Goal: Task Accomplishment & Management: Manage account settings

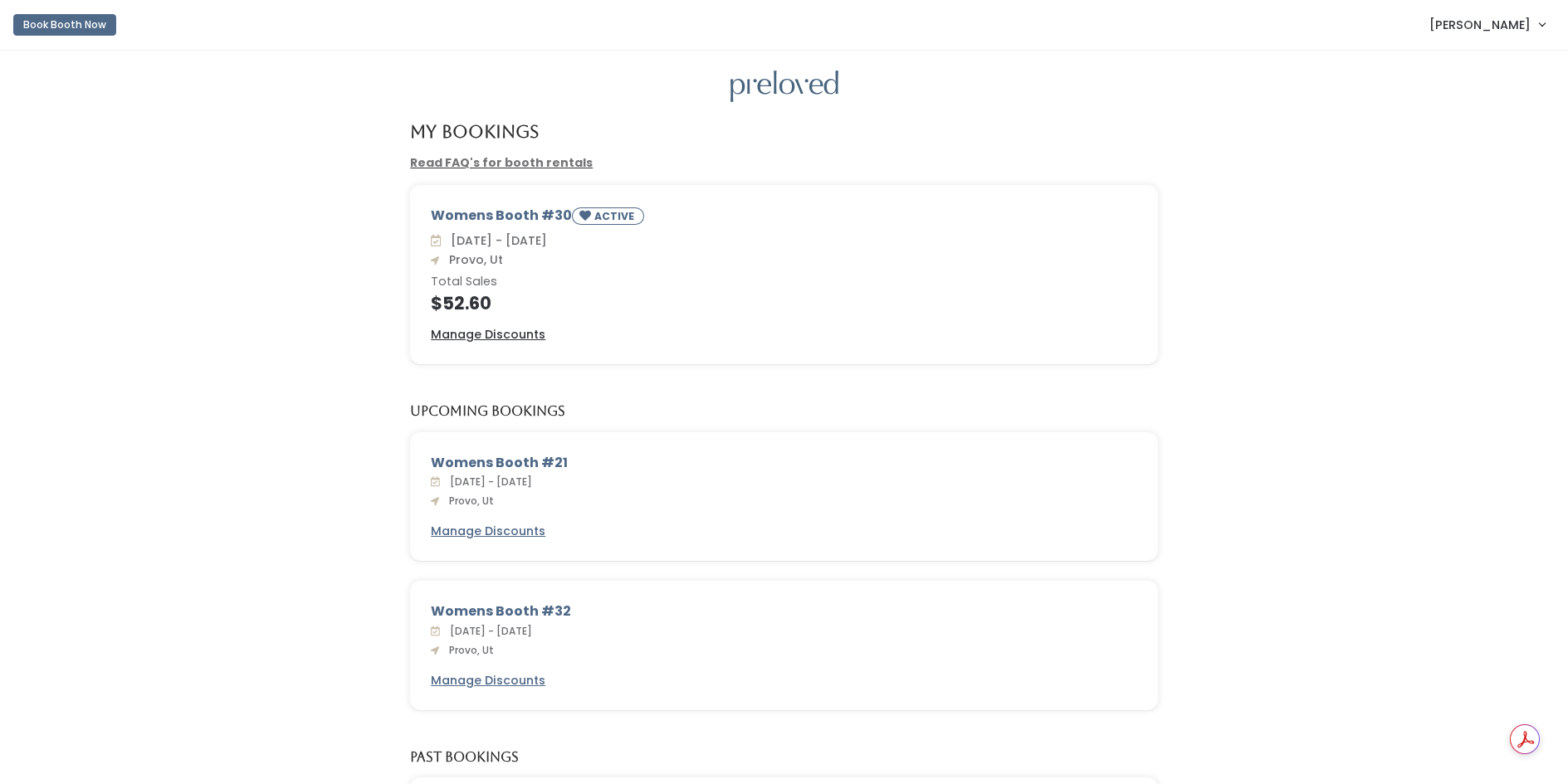
click at [1519, 25] on span "[PERSON_NAME]" at bounding box center [1479, 25] width 101 height 18
click at [1459, 141] on button "Logout" at bounding box center [1486, 139] width 149 height 30
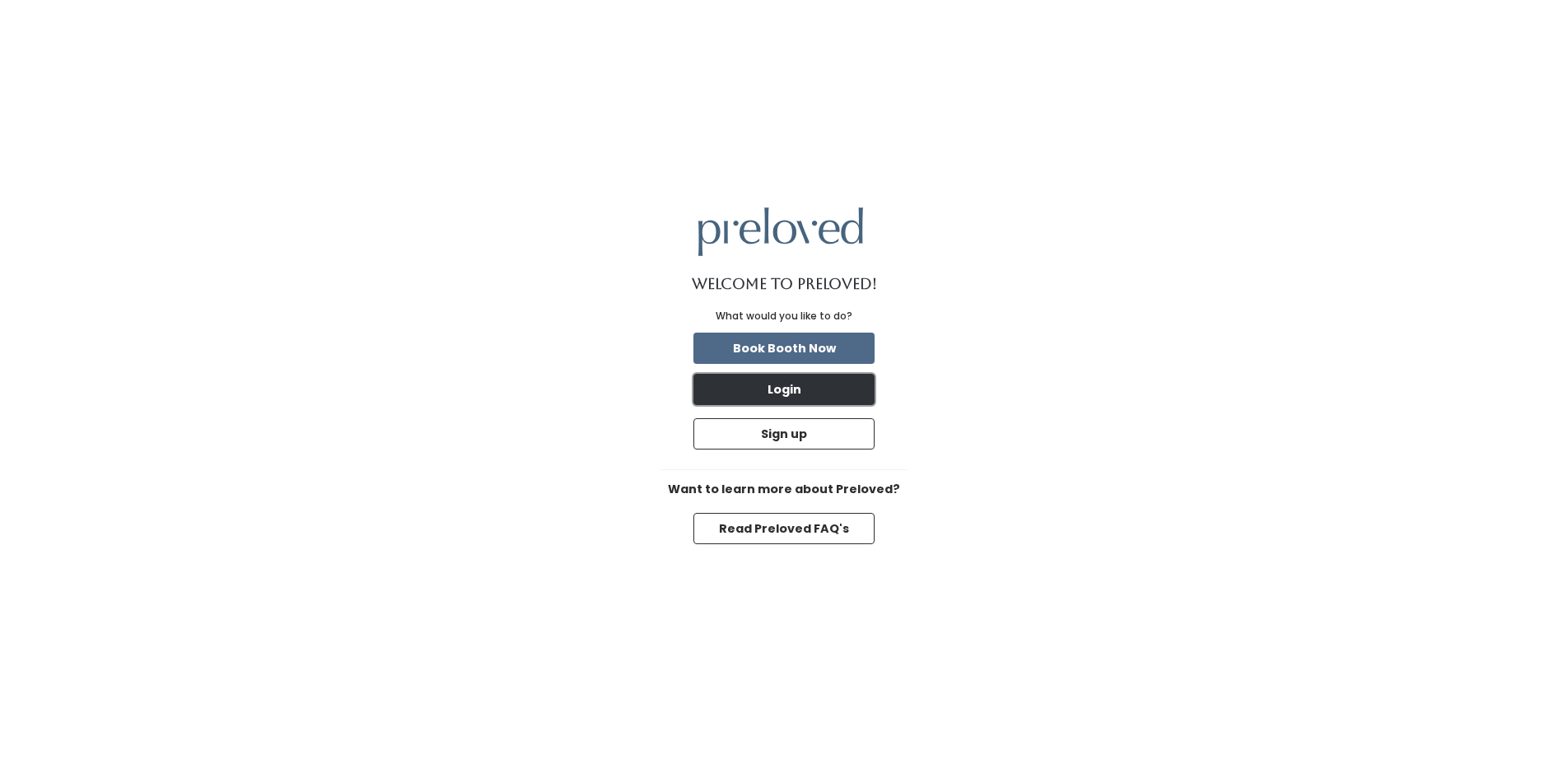
click at [798, 390] on button "Login" at bounding box center [784, 389] width 181 height 32
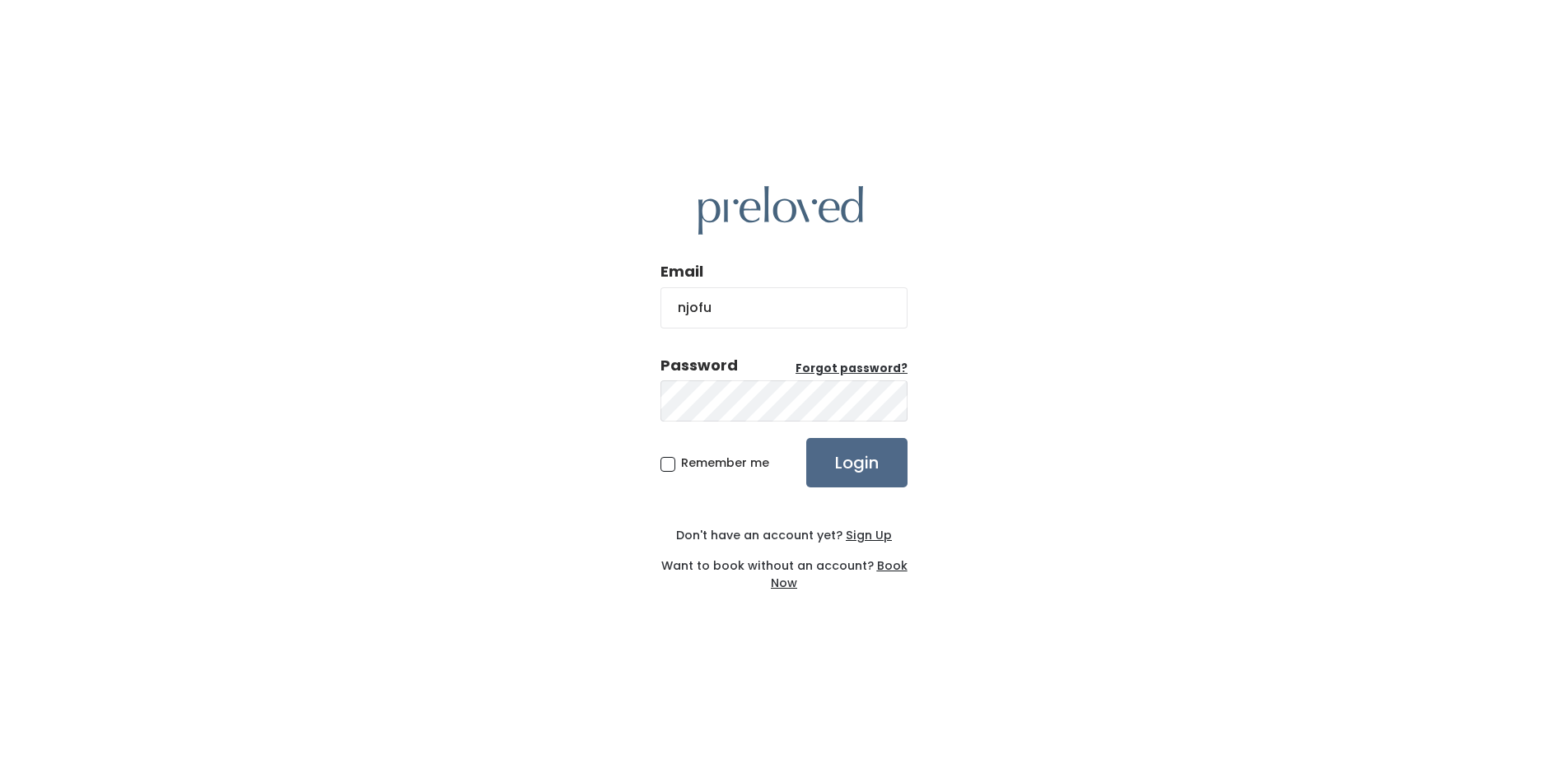
type input "njofuller@comcast.net"
click at [681, 460] on span "Remember me" at bounding box center [725, 463] width 88 height 16
click at [681, 460] on input "Remember me" at bounding box center [687, 460] width 11 height 11
checkbox input "true"
click at [852, 462] on input "Login" at bounding box center [857, 463] width 101 height 50
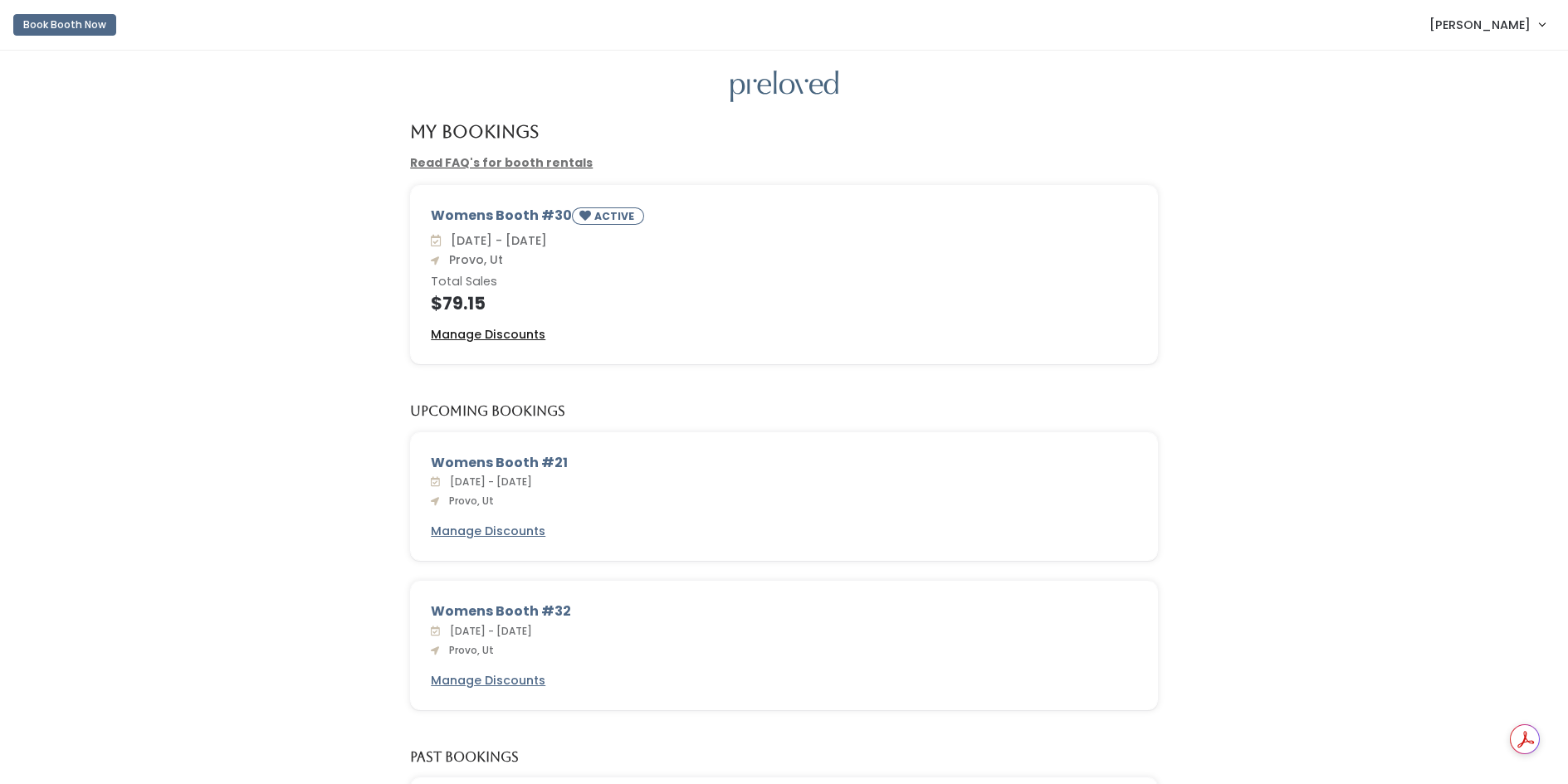
click at [502, 335] on u "Manage Discounts" at bounding box center [487, 334] width 114 height 16
